Goal: Subscribe to service/newsletter

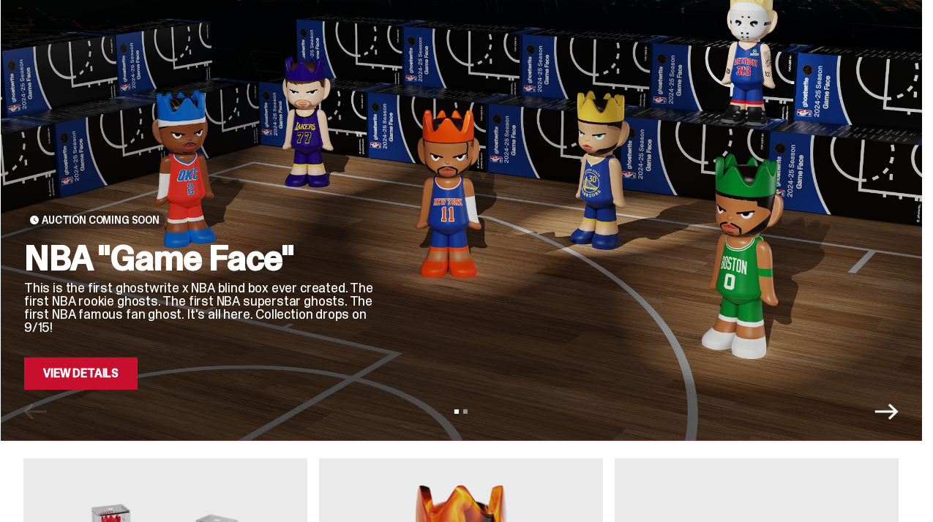
scroll to position [87, 0]
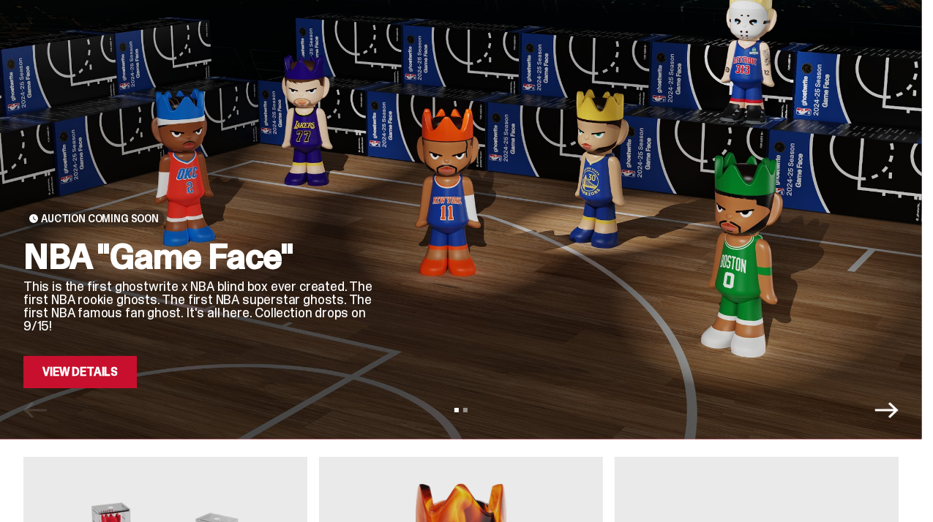
click at [121, 379] on link "View Details" at bounding box center [79, 372] width 113 height 32
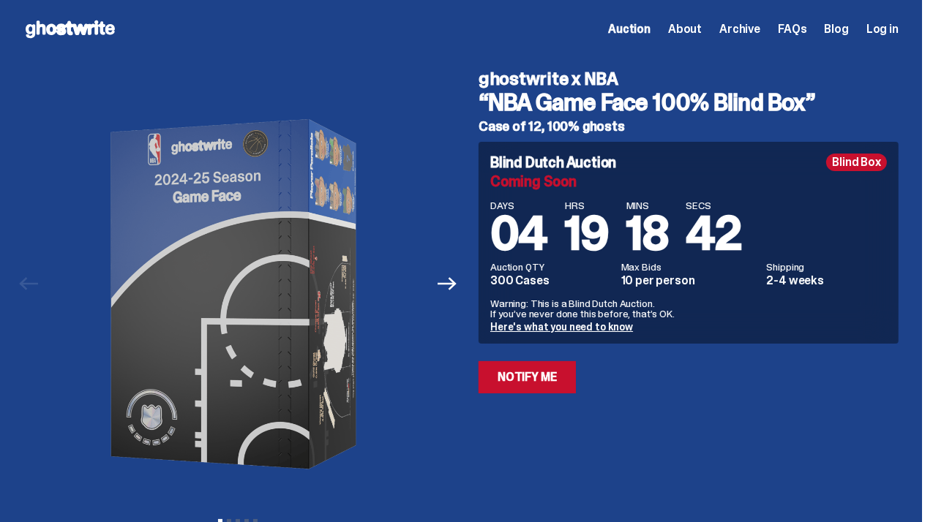
click at [549, 394] on link "Notify Me" at bounding box center [526, 377] width 97 height 32
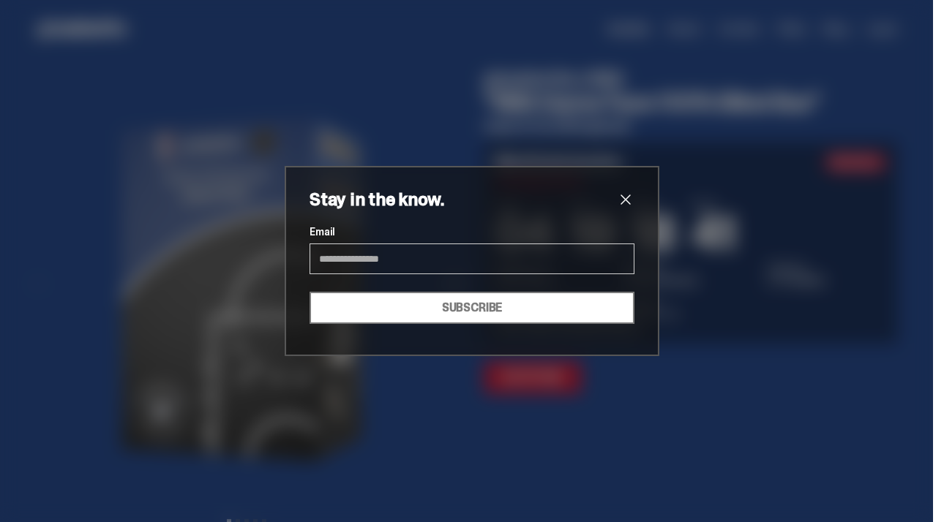
click at [436, 268] on input "Email" at bounding box center [471, 259] width 325 height 31
type input "**********"
click at [430, 324] on button "SUBSCRIBE" at bounding box center [471, 308] width 325 height 32
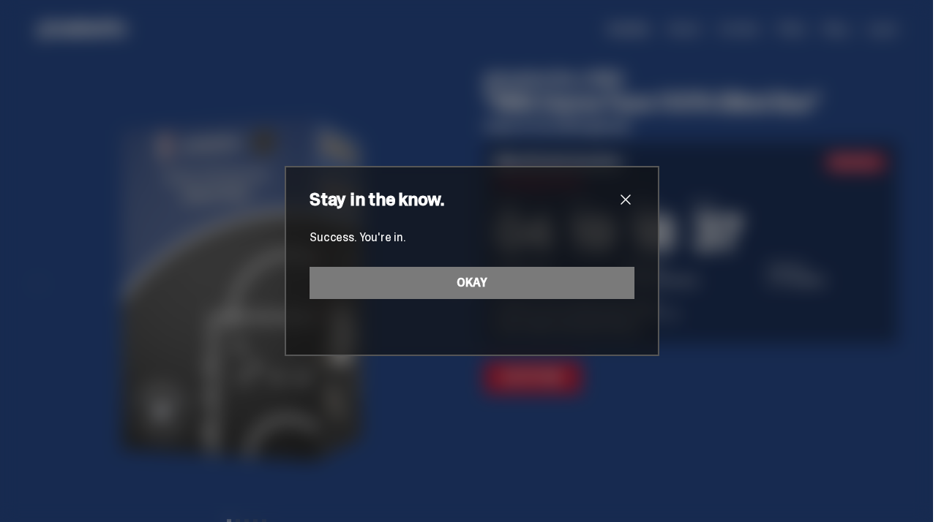
click at [455, 284] on button "OKAY" at bounding box center [471, 283] width 325 height 32
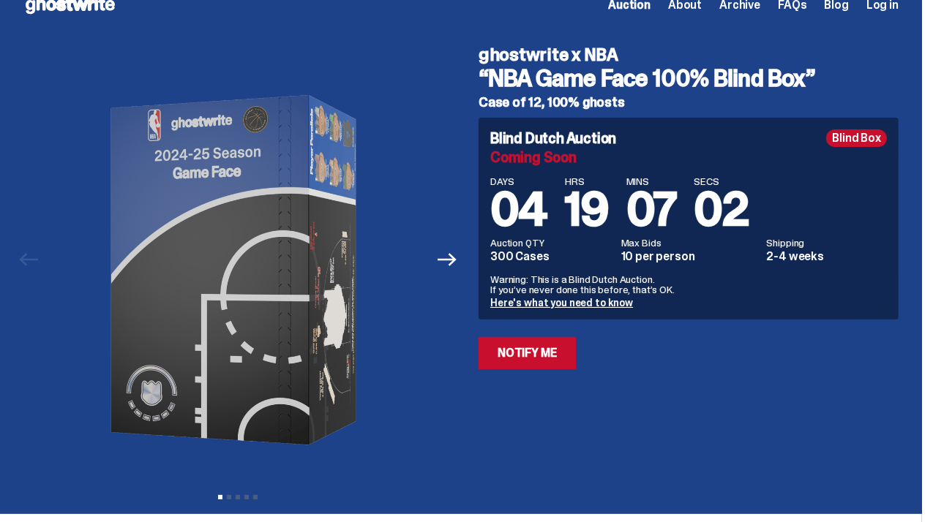
scroll to position [29, 0]
